Goal: Task Accomplishment & Management: Complete application form

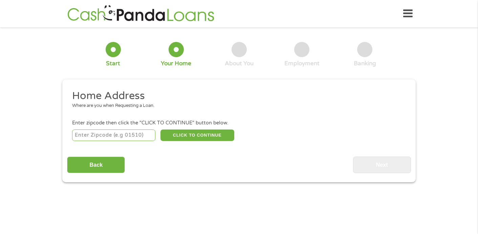
click at [123, 136] on input "number" at bounding box center [114, 136] width 84 height 12
type input "62301"
click at [215, 136] on button "CLICK TO CONTINUE" at bounding box center [197, 136] width 74 height 12
type input "62301"
type input "Quincy"
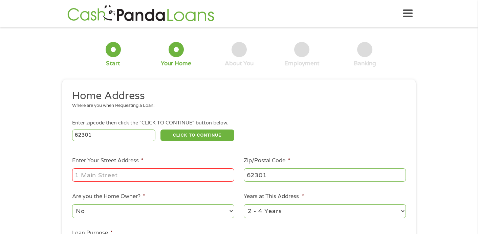
click at [163, 176] on input "Enter Your Street Address *" at bounding box center [153, 175] width 162 height 13
type input "[STREET_ADDRESS]"
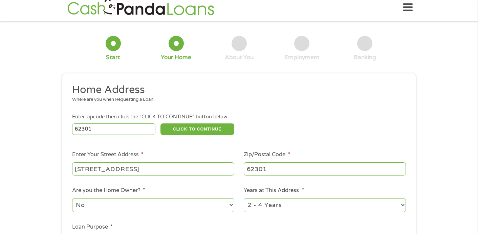
scroll to position [15, 0]
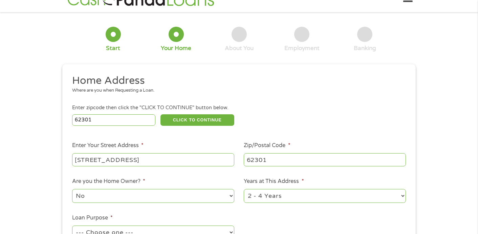
click at [203, 199] on select "No Yes" at bounding box center [153, 196] width 162 height 14
select select "yes"
click at [294, 196] on select "1 Year or less 1 - 2 Years 2 - 4 Years Over 4 Years" at bounding box center [325, 196] width 162 height 14
select select "60months"
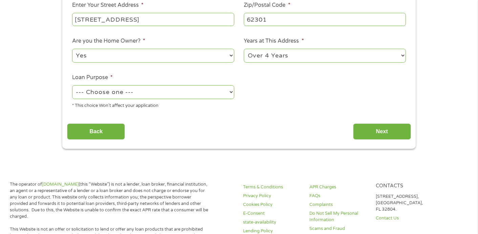
scroll to position [158, 0]
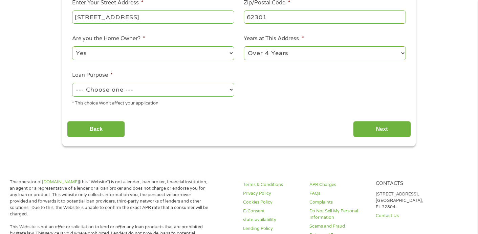
click at [179, 94] on select "--- Choose one --- Pay Bills Debt Consolidation Home Improvement Major Purchase…" at bounding box center [153, 90] width 162 height 14
select select "paybills"
click at [386, 131] on input "Next" at bounding box center [382, 129] width 58 height 17
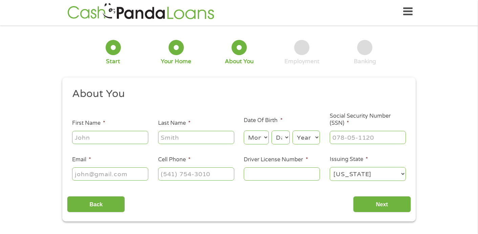
scroll to position [0, 0]
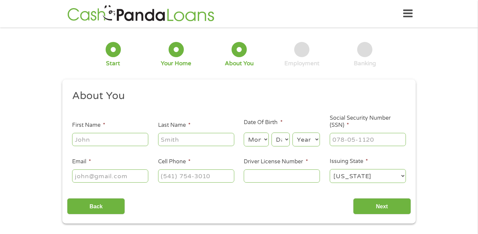
click at [131, 138] on input "First Name *" at bounding box center [110, 139] width 76 height 13
click at [122, 137] on input "First Name *" at bounding box center [110, 139] width 76 height 13
type input "[PERSON_NAME]"
type input "[EMAIL_ADDRESS][DOMAIN_NAME]"
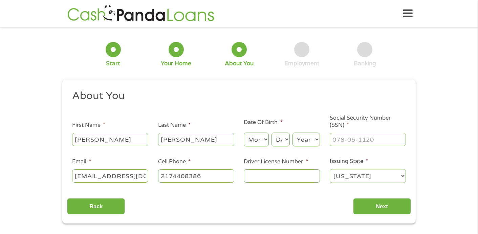
type input "[PHONE_NUMBER]"
click at [264, 143] on select "Month 1 2 3 4 5 6 7 8 9 10 11 12" at bounding box center [256, 140] width 25 height 14
select select "10"
click at [284, 142] on select "Day 1 2 3 4 5 6 7 8 9 10 11 12 13 14 15 16 17 18 19 20 21 22 23 24 25 26 27 28 …" at bounding box center [281, 140] width 18 height 14
select select "8"
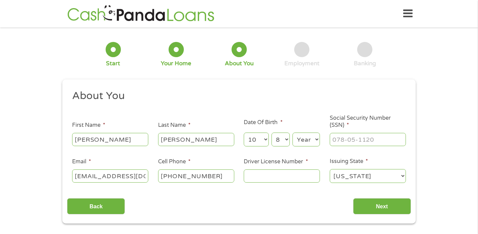
click at [316, 138] on select "Year [DATE] 2006 2005 2004 2003 2002 2001 2000 1999 1998 1997 1996 1995 1994 19…" at bounding box center [306, 140] width 27 height 14
select select "1973"
click at [346, 143] on input "___-__-____" at bounding box center [368, 139] width 76 height 13
type input "361-76-1212"
click at [285, 177] on input "Driver License Number *" at bounding box center [282, 176] width 76 height 13
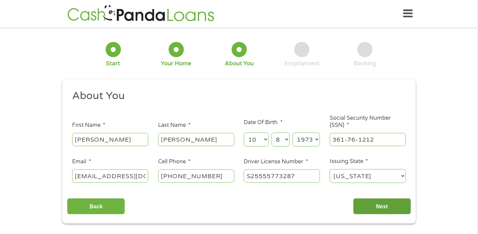
type input "S25555773287"
click at [379, 208] on input "Next" at bounding box center [382, 206] width 58 height 17
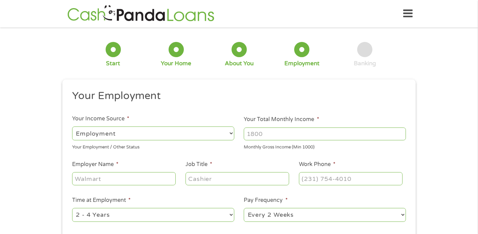
click at [270, 133] on input "Your Total Monthly Income *" at bounding box center [325, 134] width 162 height 13
type input "3600"
click at [146, 178] on input "Employer Name *" at bounding box center [124, 178] width 104 height 13
type input "Muddy River News"
click at [200, 178] on input "Job Title *" at bounding box center [238, 178] width 104 height 13
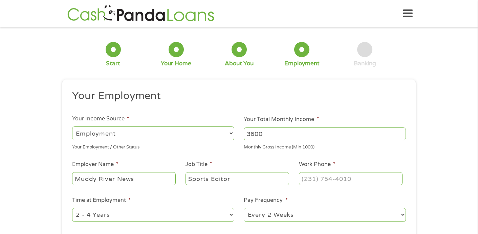
type input "Sports Editor"
click at [317, 179] on input "(___) ___-____" at bounding box center [351, 178] width 104 height 13
type input "[PHONE_NUMBER]"
click at [177, 218] on select "--- Choose one --- 1 Year or less 1 - 2 Years 2 - 4 Years Over 4 Years" at bounding box center [153, 215] width 162 height 14
select select "60months"
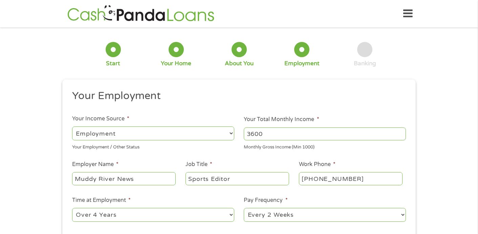
click at [284, 218] on select "--- Choose one --- Every 2 Weeks Every Week Monthly Semi-Monthly" at bounding box center [325, 215] width 162 height 14
select select "monthly"
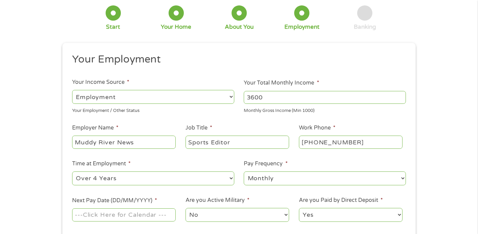
scroll to position [153, 0]
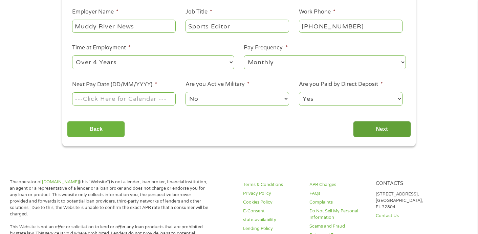
click at [367, 129] on input "Next" at bounding box center [382, 129] width 58 height 17
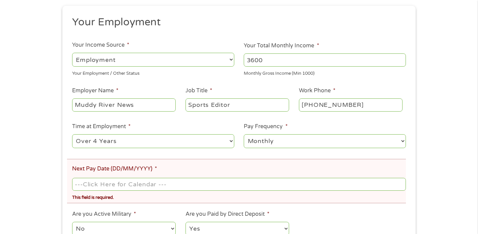
scroll to position [141, 0]
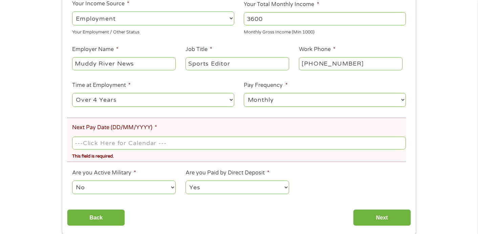
click at [154, 144] on input "Next Pay Date (DD/MM/YYYY) *" at bounding box center [239, 143] width 334 height 13
click at [192, 144] on input "Next Pay Date (DD/MM/YYYY) *" at bounding box center [239, 143] width 334 height 13
click at [127, 143] on input "Next Pay Date (DD/MM/YYYY) *" at bounding box center [239, 143] width 334 height 13
click at [83, 142] on input "09252025" at bounding box center [239, 143] width 334 height 13
click at [94, 144] on input "09/252025" at bounding box center [239, 143] width 334 height 13
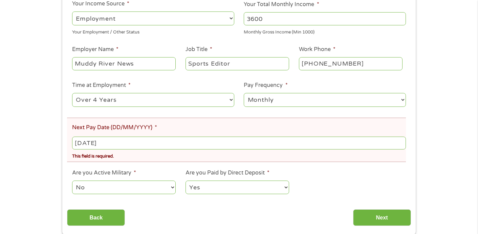
type input "[DATE]"
click at [132, 188] on select "No Yes" at bounding box center [124, 188] width 104 height 14
click at [279, 212] on div "Back Next" at bounding box center [239, 215] width 344 height 21
click at [372, 219] on input "Next" at bounding box center [382, 218] width 58 height 17
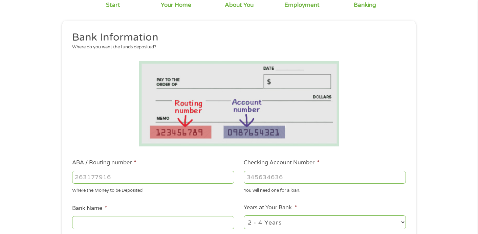
scroll to position [59, 0]
click at [157, 176] on input "ABA / Routing number *" at bounding box center [153, 177] width 162 height 13
type input "081200586"
type input "FIRST BANKERS TRUST CO NATL ASSN"
type input "081200586"
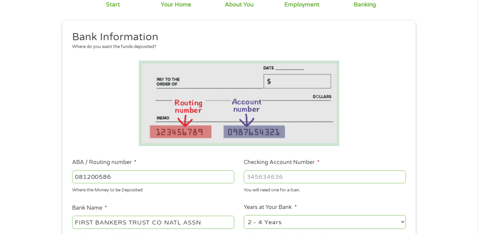
click at [266, 178] on input "Checking Account Number *" at bounding box center [325, 177] width 162 height 13
type input "101127082"
click at [289, 222] on select "2 - 4 Years 6 - 12 Months 1 - 2 Years Over 4 Years" at bounding box center [325, 222] width 162 height 14
select select "60months"
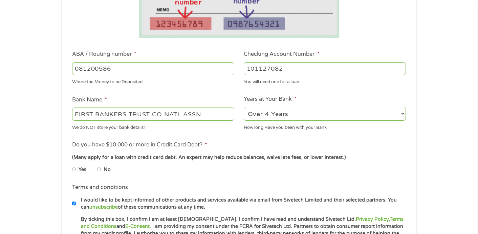
scroll to position [183, 0]
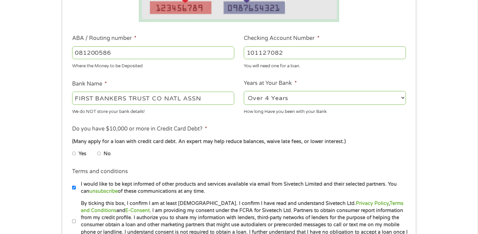
click at [97, 153] on input "No" at bounding box center [99, 153] width 4 height 11
radio input "true"
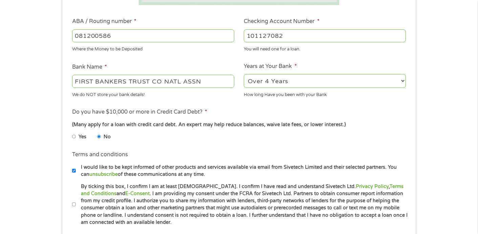
scroll to position [209, 0]
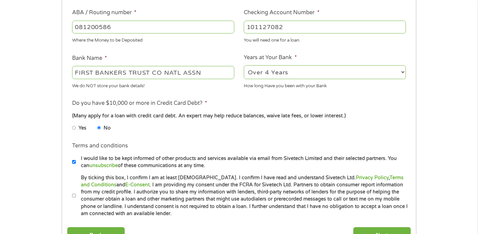
click at [73, 194] on input "By ticking this box, I confirm I am at least [DEMOGRAPHIC_DATA]. I confirm I ha…" at bounding box center [74, 196] width 4 height 11
checkbox input "true"
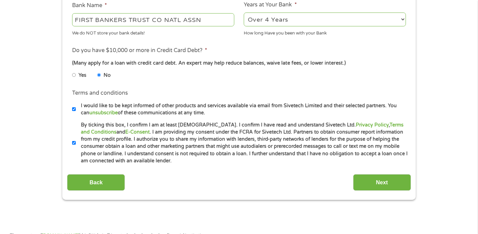
scroll to position [264, 0]
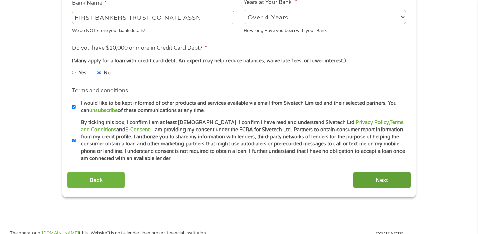
click at [363, 178] on input "Next" at bounding box center [382, 180] width 58 height 17
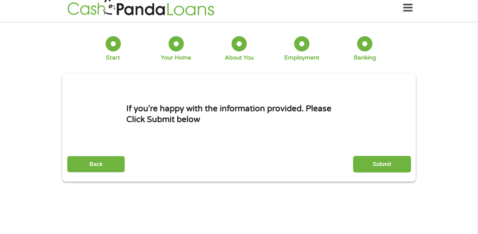
scroll to position [0, 0]
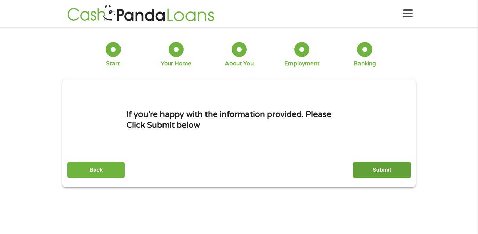
click at [372, 168] on input "Submit" at bounding box center [382, 170] width 58 height 17
